Goal: Information Seeking & Learning: Learn about a topic

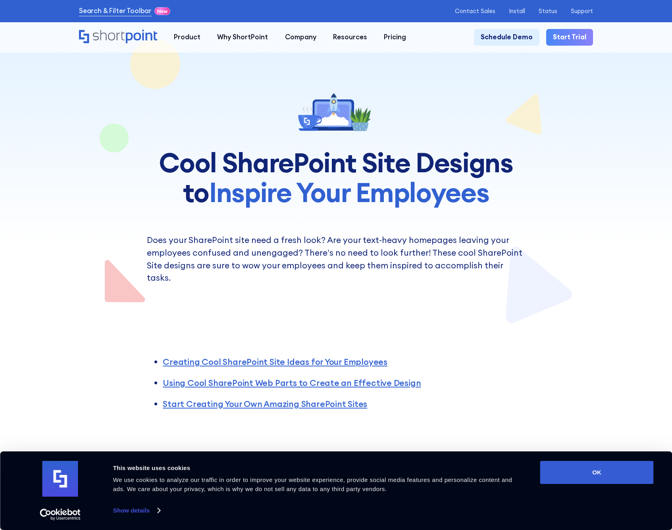
scroll to position [0, 0]
click at [595, 484] on div "Consent Details [#IABV2SETTINGS#] About This website uses cookies We use cookie…" at bounding box center [336, 491] width 635 height 60
click at [582, 477] on button "OK" at bounding box center [596, 472] width 113 height 23
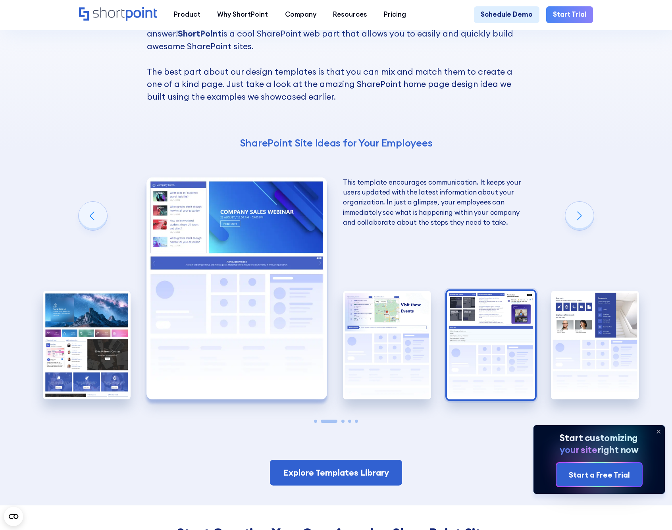
scroll to position [1350, 0]
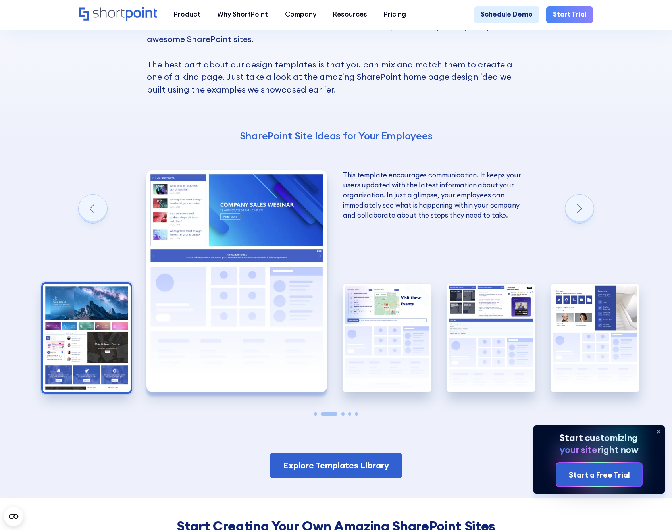
click at [79, 323] on img "1 / 5" at bounding box center [87, 338] width 88 height 108
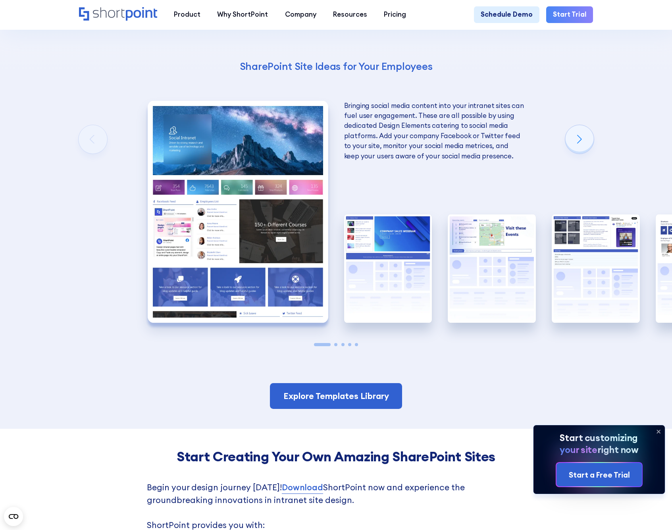
scroll to position [1323, 0]
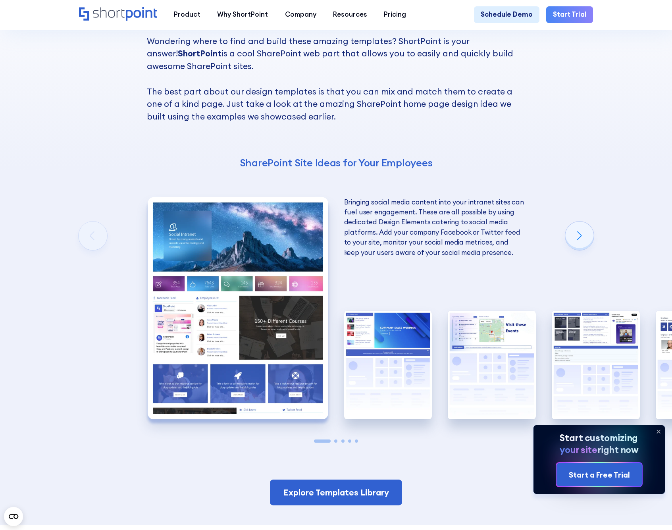
click at [272, 269] on img "1 / 5" at bounding box center [238, 308] width 181 height 222
click at [369, 480] on link "Explore Templates Library" at bounding box center [336, 492] width 133 height 26
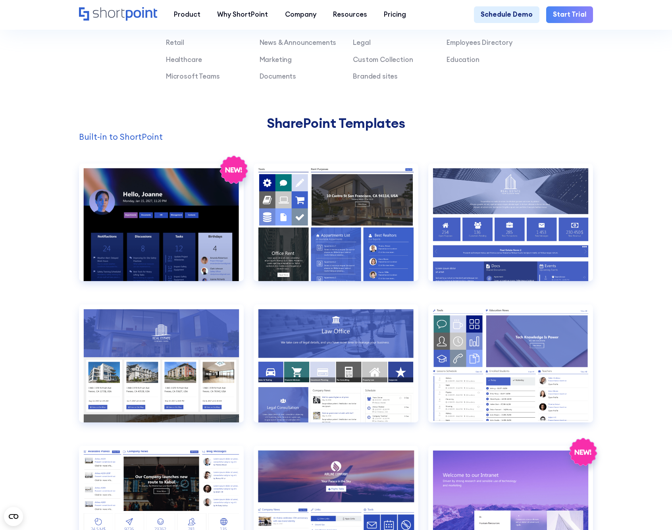
scroll to position [642, 0]
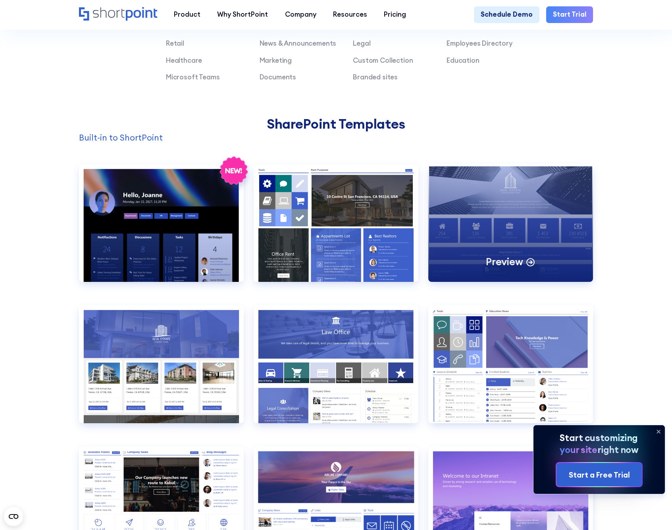
click at [487, 214] on div "Preview" at bounding box center [510, 222] width 165 height 117
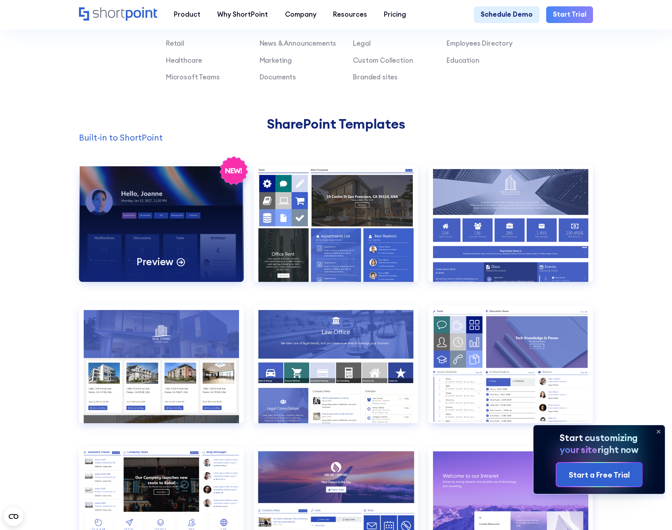
click at [226, 244] on div "Preview" at bounding box center [161, 222] width 165 height 117
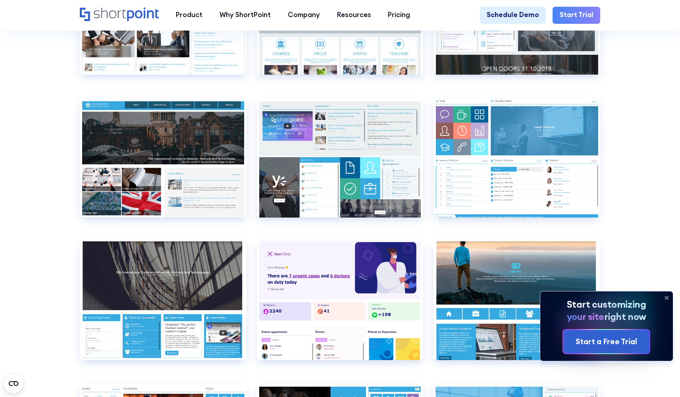
scroll to position [3432, 0]
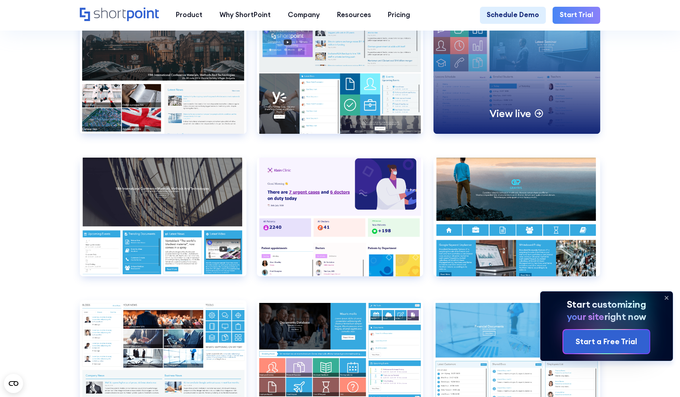
click at [455, 95] on div "View live" at bounding box center [516, 74] width 167 height 119
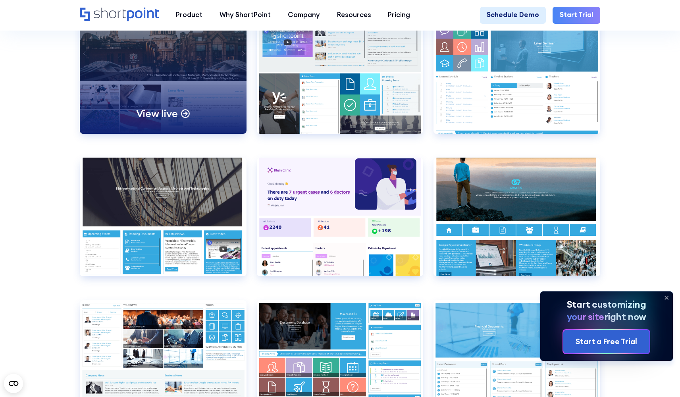
click at [148, 107] on div "View live" at bounding box center [163, 74] width 167 height 119
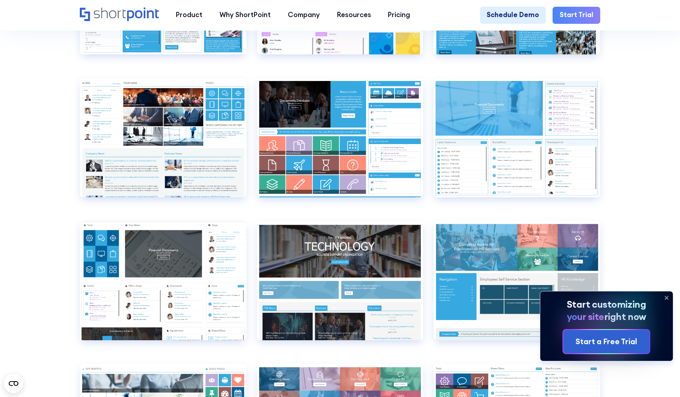
scroll to position [3682, 0]
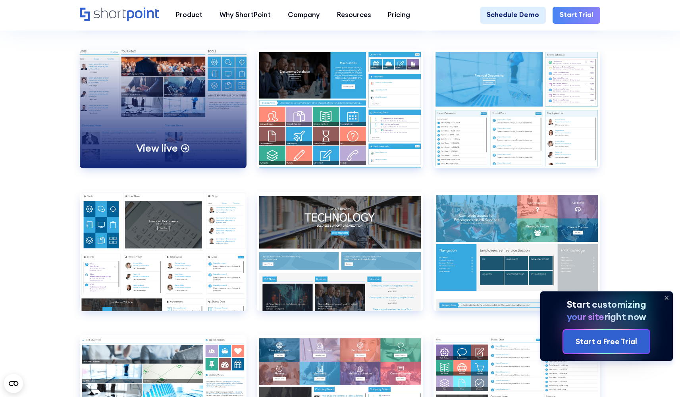
click at [127, 119] on div "View live" at bounding box center [163, 108] width 167 height 119
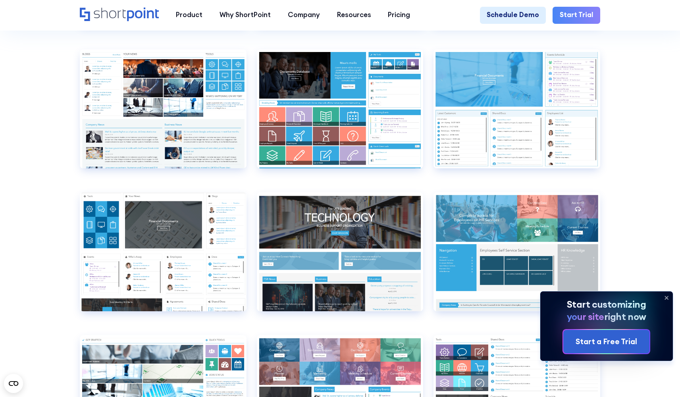
click at [644, 1] on div "Product works with SharePoint Microsoft Teams SAP Explore Templates Elements In…" at bounding box center [340, 15] width 680 height 31
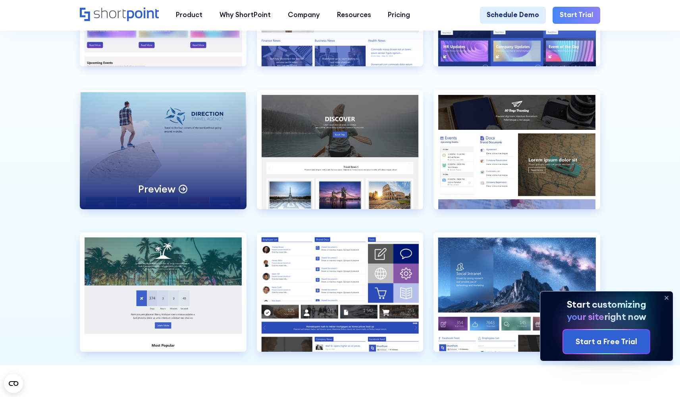
scroll to position [2168, 0]
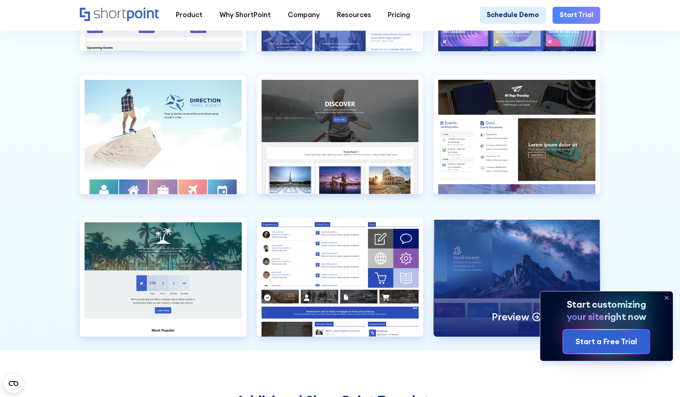
click at [492, 268] on div "Preview" at bounding box center [516, 276] width 167 height 119
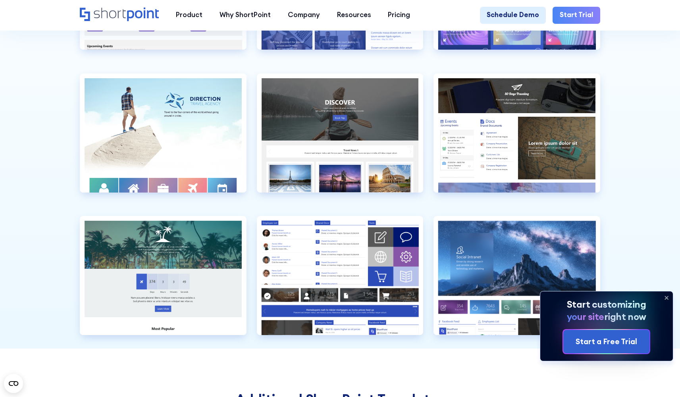
scroll to position [2440, 0]
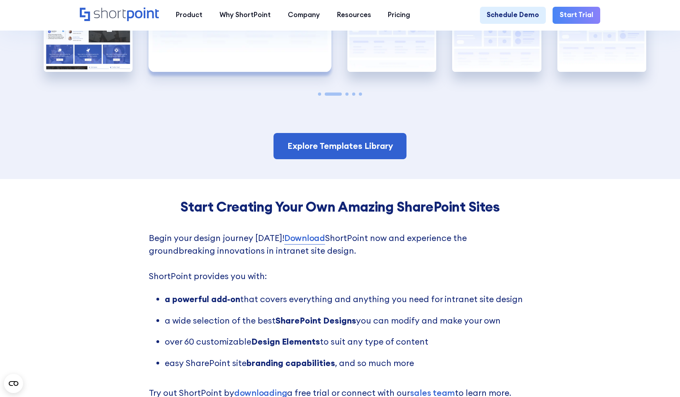
scroll to position [1376, 0]
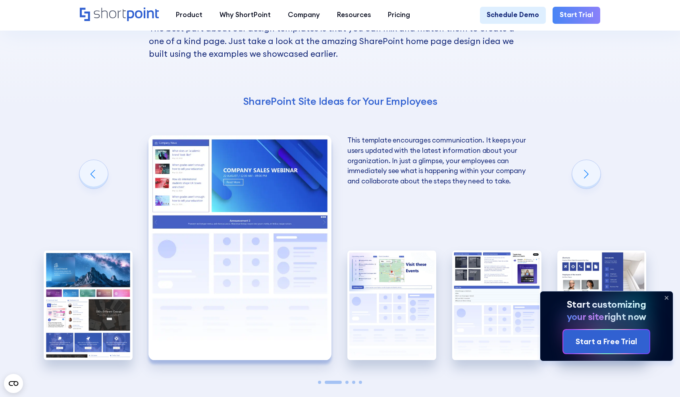
click at [248, 197] on img "2 / 5" at bounding box center [239, 247] width 183 height 225
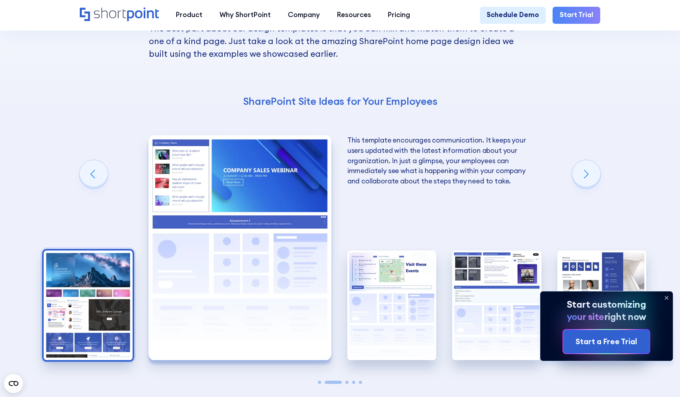
click at [82, 277] on img "1 / 5" at bounding box center [88, 305] width 89 height 110
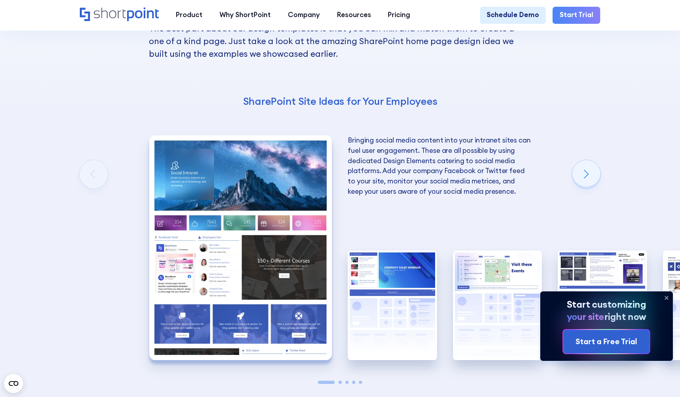
click at [228, 246] on img "1 / 5" at bounding box center [240, 247] width 183 height 225
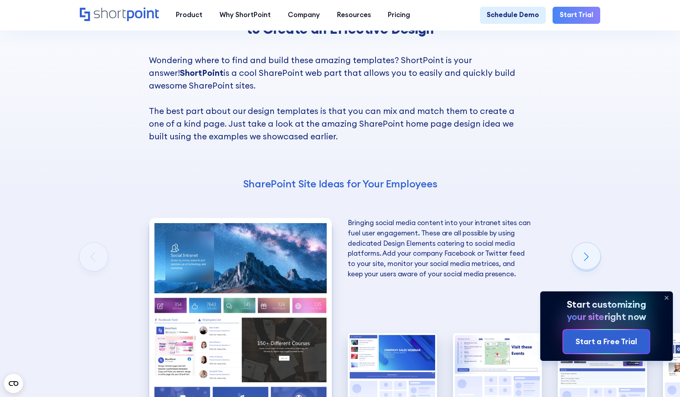
scroll to position [1468, 0]
